Goal: Task Accomplishment & Management: Manage account settings

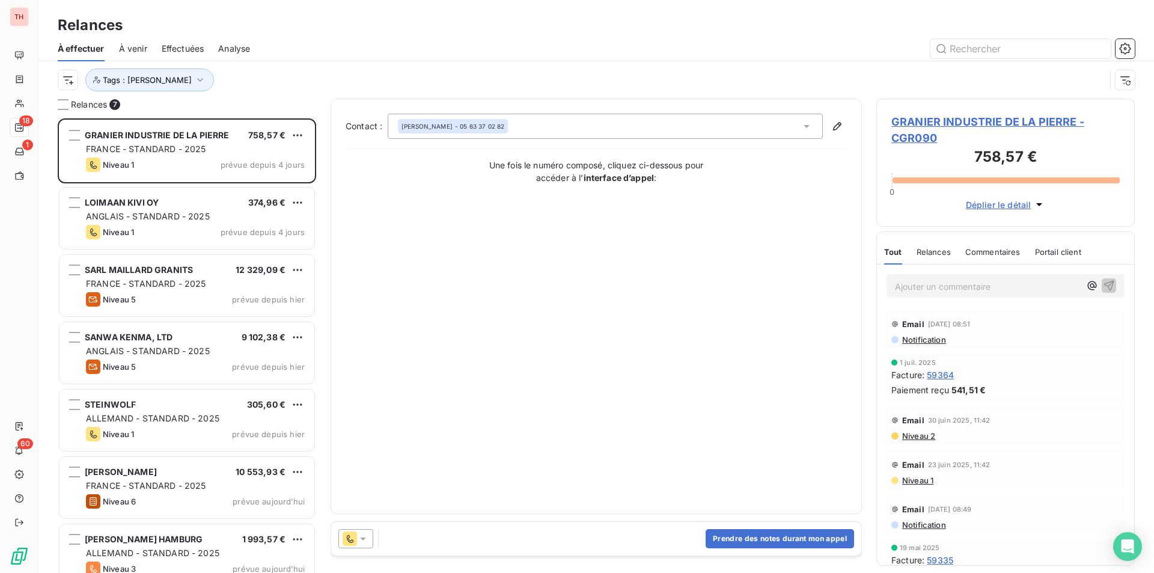
scroll to position [446, 249]
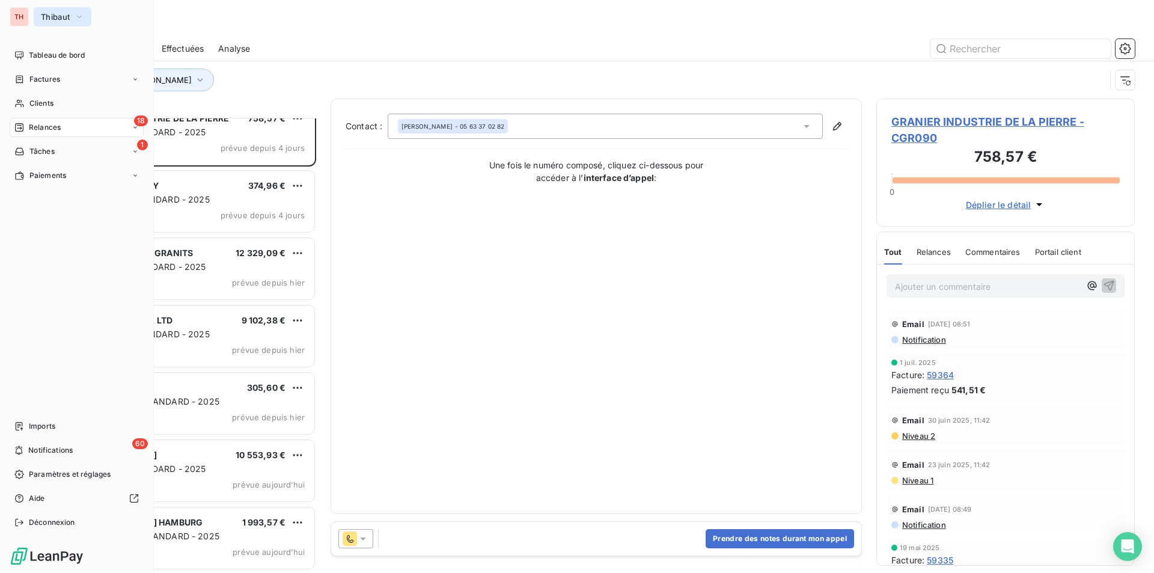
click at [77, 13] on icon "button" at bounding box center [80, 17] width 10 height 12
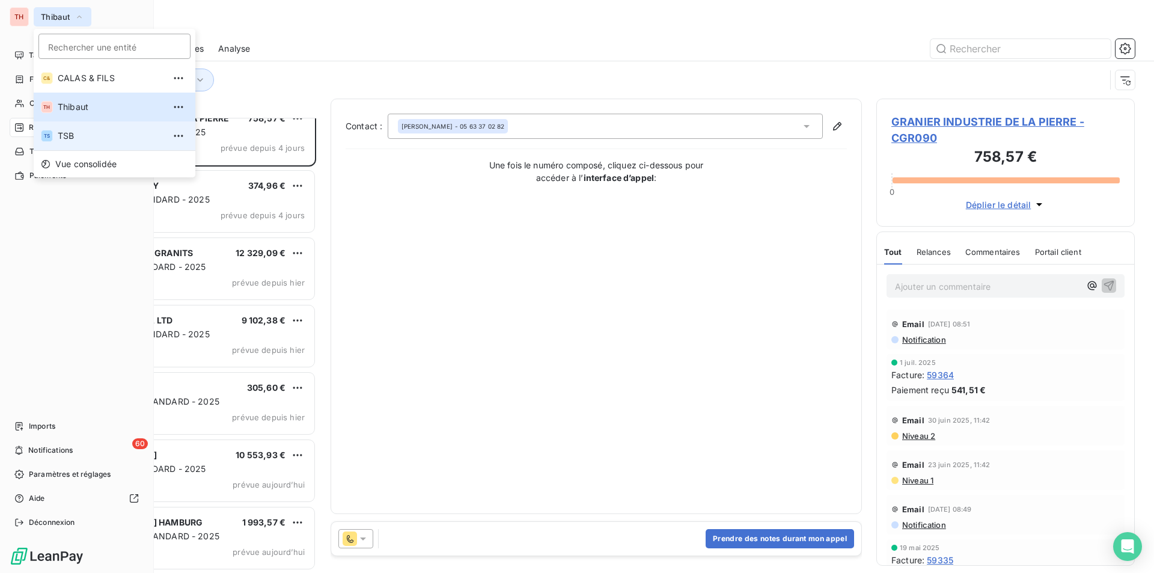
click at [70, 130] on span "TSB" at bounding box center [111, 136] width 106 height 12
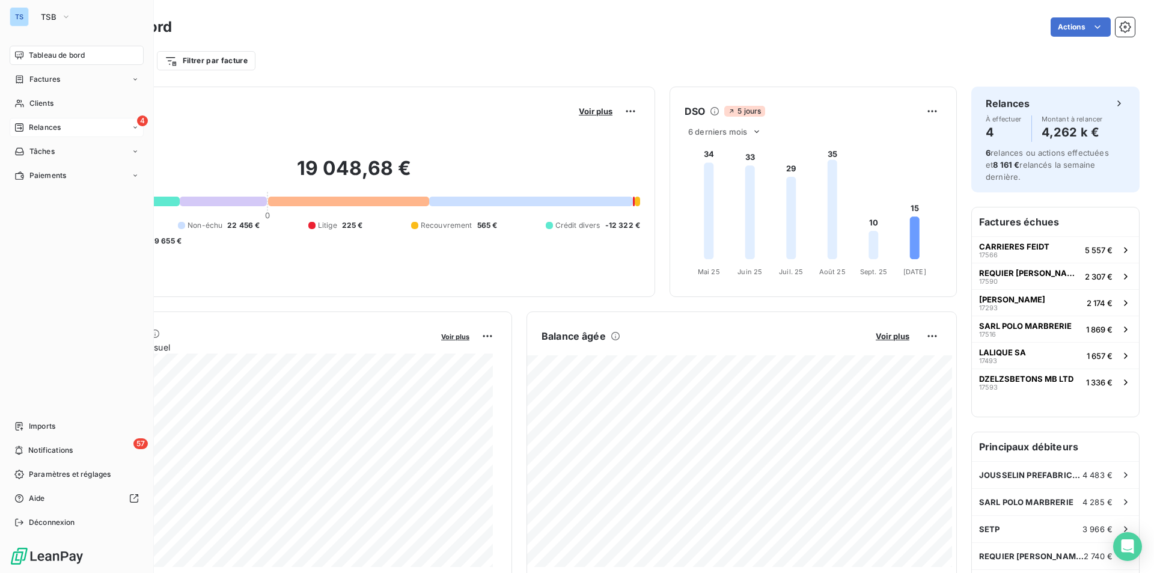
drag, startPoint x: 71, startPoint y: 124, endPoint x: 105, endPoint y: 124, distance: 33.7
click at [71, 124] on div "4 Relances" at bounding box center [77, 127] width 134 height 19
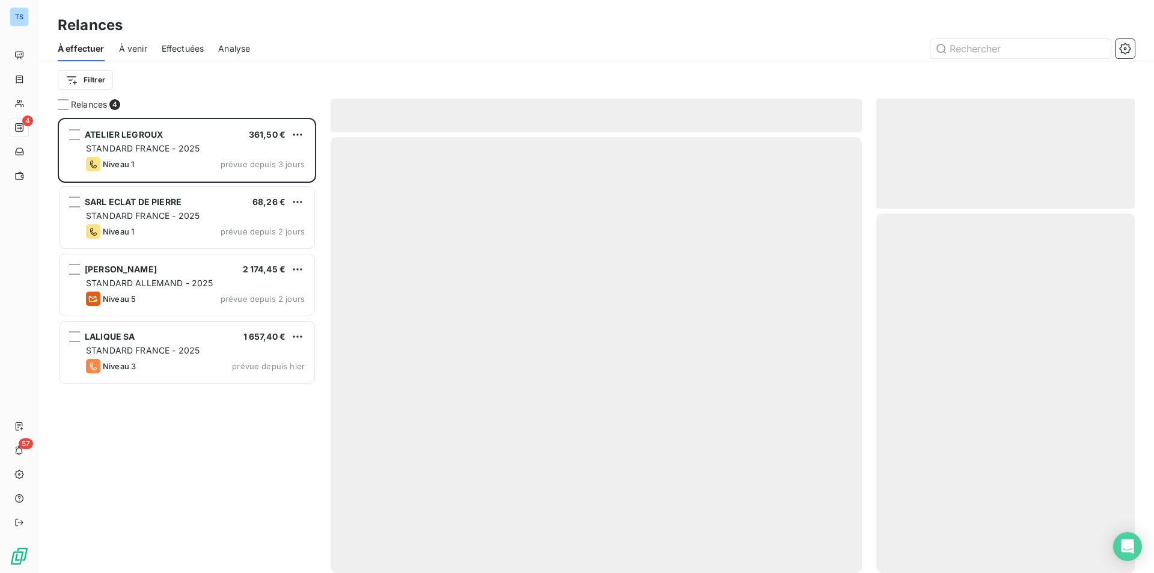
scroll to position [446, 249]
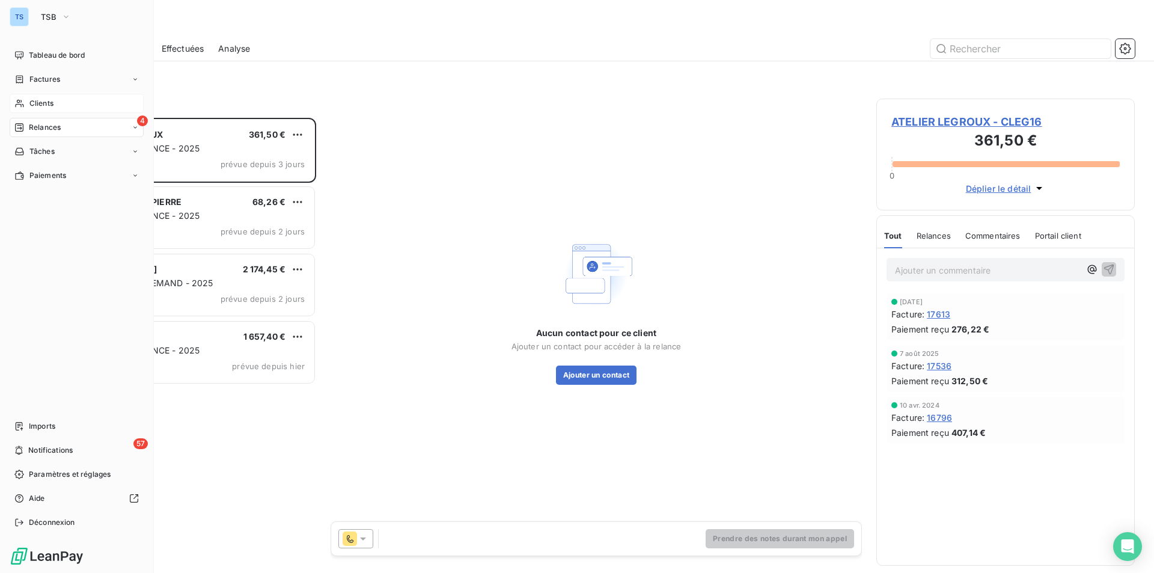
click at [45, 101] on span "Clients" at bounding box center [41, 103] width 24 height 11
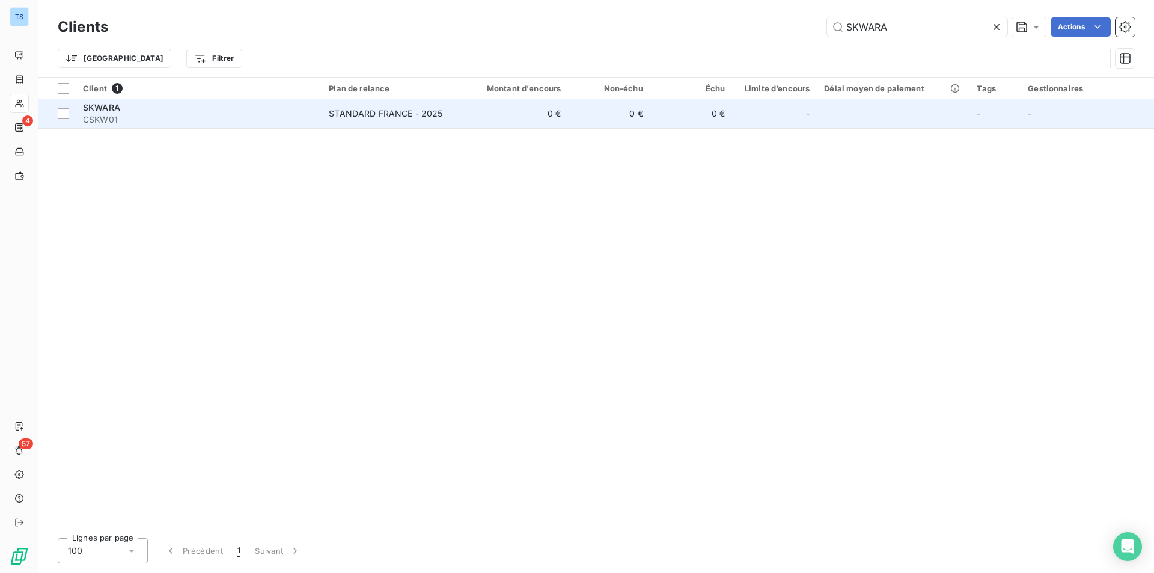
type input "SKWARA"
click at [303, 109] on div "SKWARA" at bounding box center [198, 108] width 231 height 12
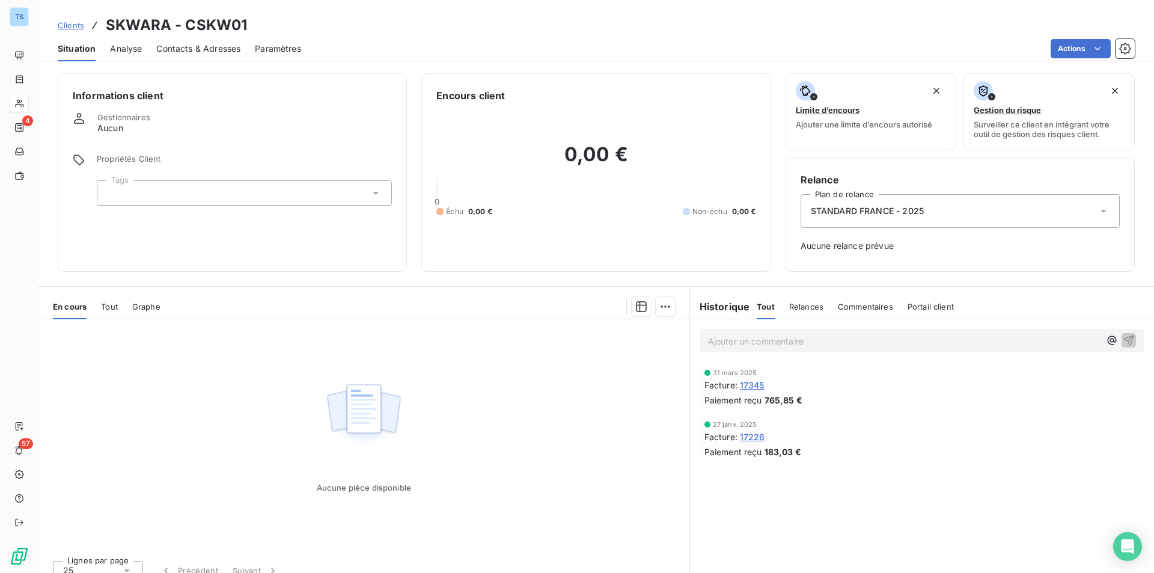
click at [109, 304] on span "Tout" at bounding box center [109, 307] width 17 height 10
